Goal: Find specific page/section: Find specific page/section

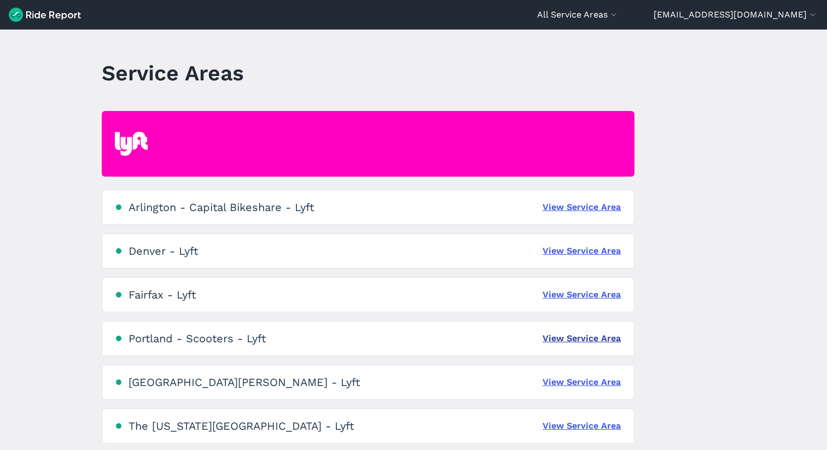
click at [571, 335] on link "View Service Area" at bounding box center [582, 338] width 78 height 13
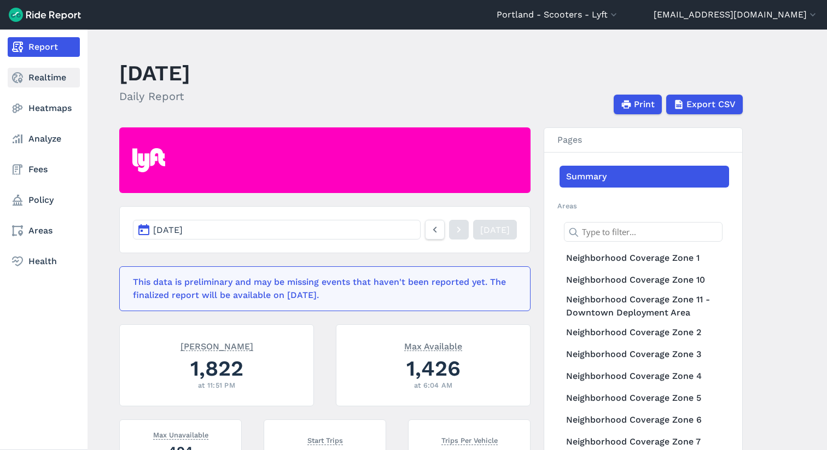
click at [45, 83] on link "Realtime" at bounding box center [44, 78] width 72 height 20
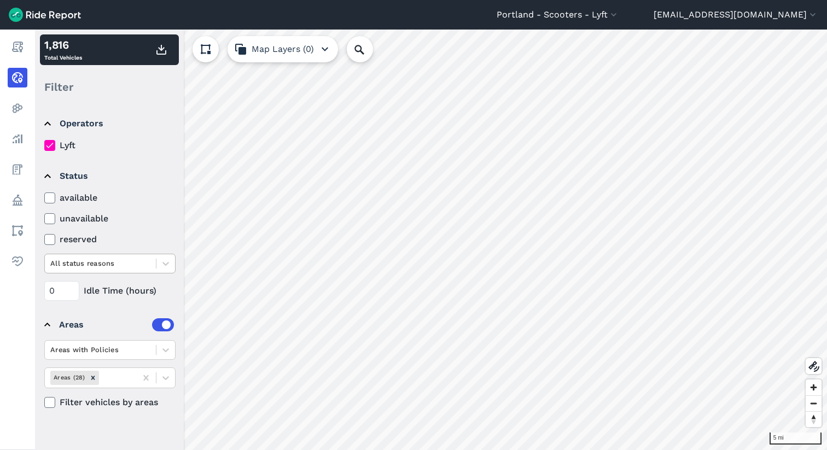
click at [150, 264] on div at bounding box center [100, 263] width 100 height 13
click at [290, 50] on button "Map Layers (0)" at bounding box center [283, 49] width 110 height 26
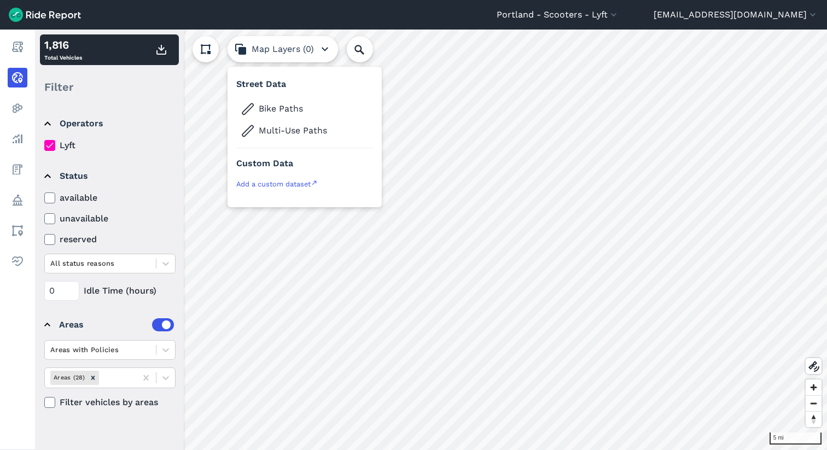
click at [212, 46] on icon at bounding box center [205, 49] width 13 height 13
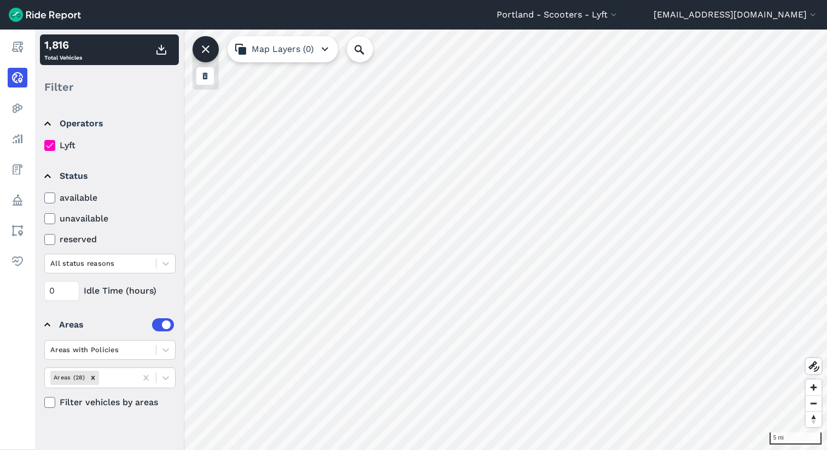
click at [212, 46] on icon at bounding box center [205, 49] width 13 height 13
click at [118, 400] on label "Filter vehicles by areas" at bounding box center [109, 402] width 131 height 13
click at [44, 400] on input "Filter vehicles by areas" at bounding box center [44, 399] width 0 height 7
click at [118, 400] on label "Filter vehicles by areas" at bounding box center [109, 402] width 131 height 13
click at [44, 400] on input "Filter vehicles by areas" at bounding box center [44, 399] width 0 height 7
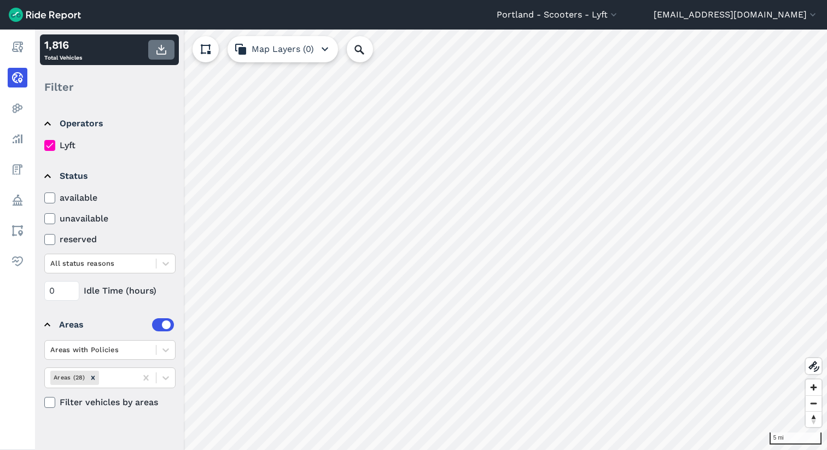
click at [169, 53] on button "button" at bounding box center [161, 50] width 26 height 20
